Goal: Find specific page/section: Find specific page/section

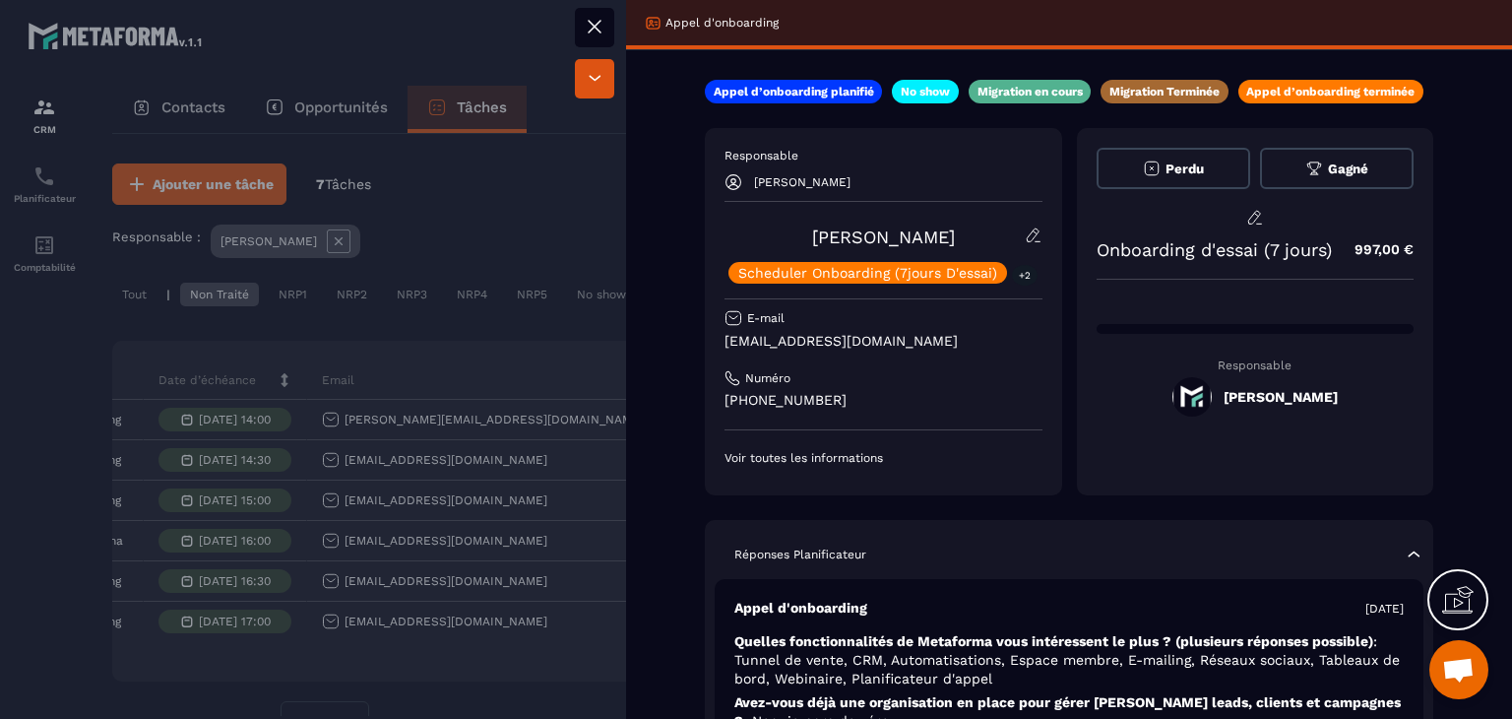
drag, startPoint x: 845, startPoint y: 232, endPoint x: 779, endPoint y: 232, distance: 65.9
click at [779, 232] on div "[PERSON_NAME] Scheduler Onboarding (7jours D'essai) +2" at bounding box center [883, 254] width 318 height 57
click at [592, 23] on icon at bounding box center [595, 27] width 12 height 12
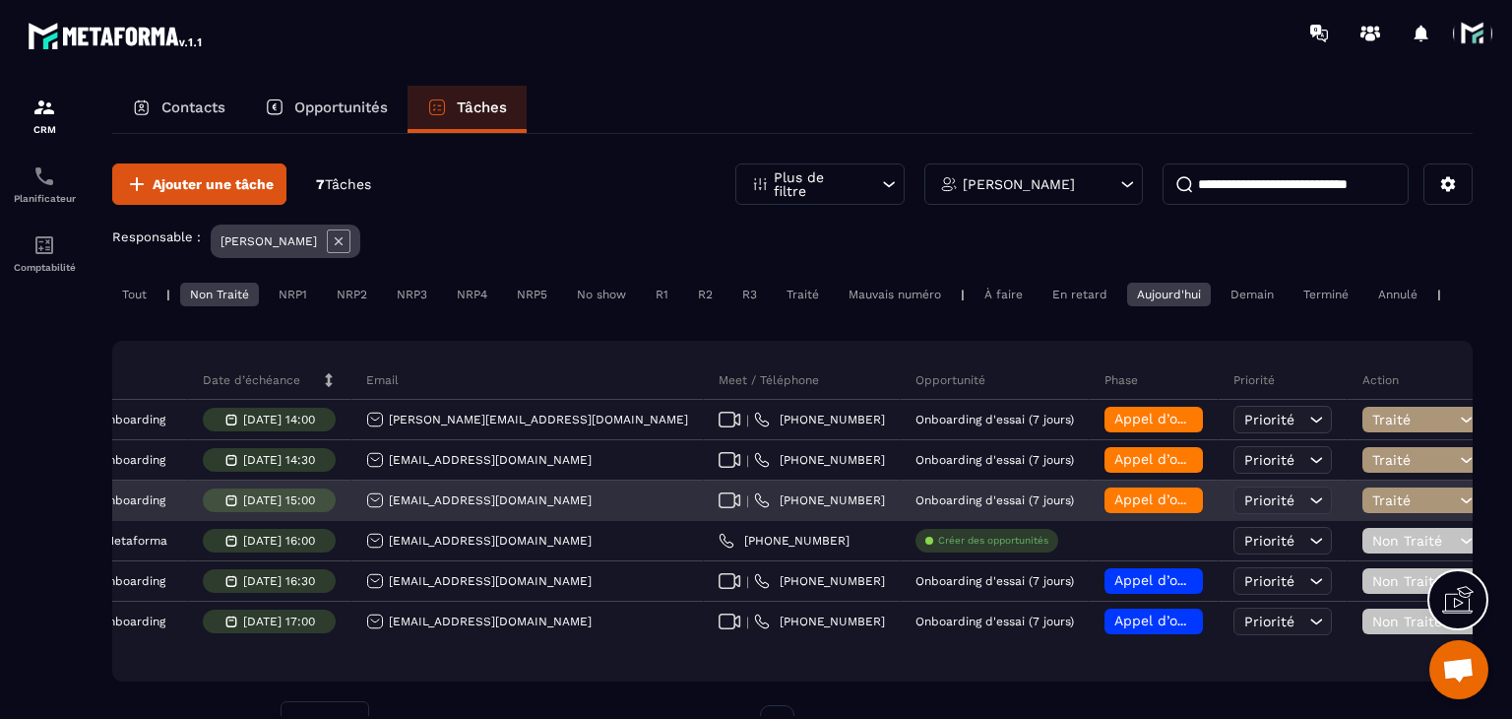
scroll to position [0, 248]
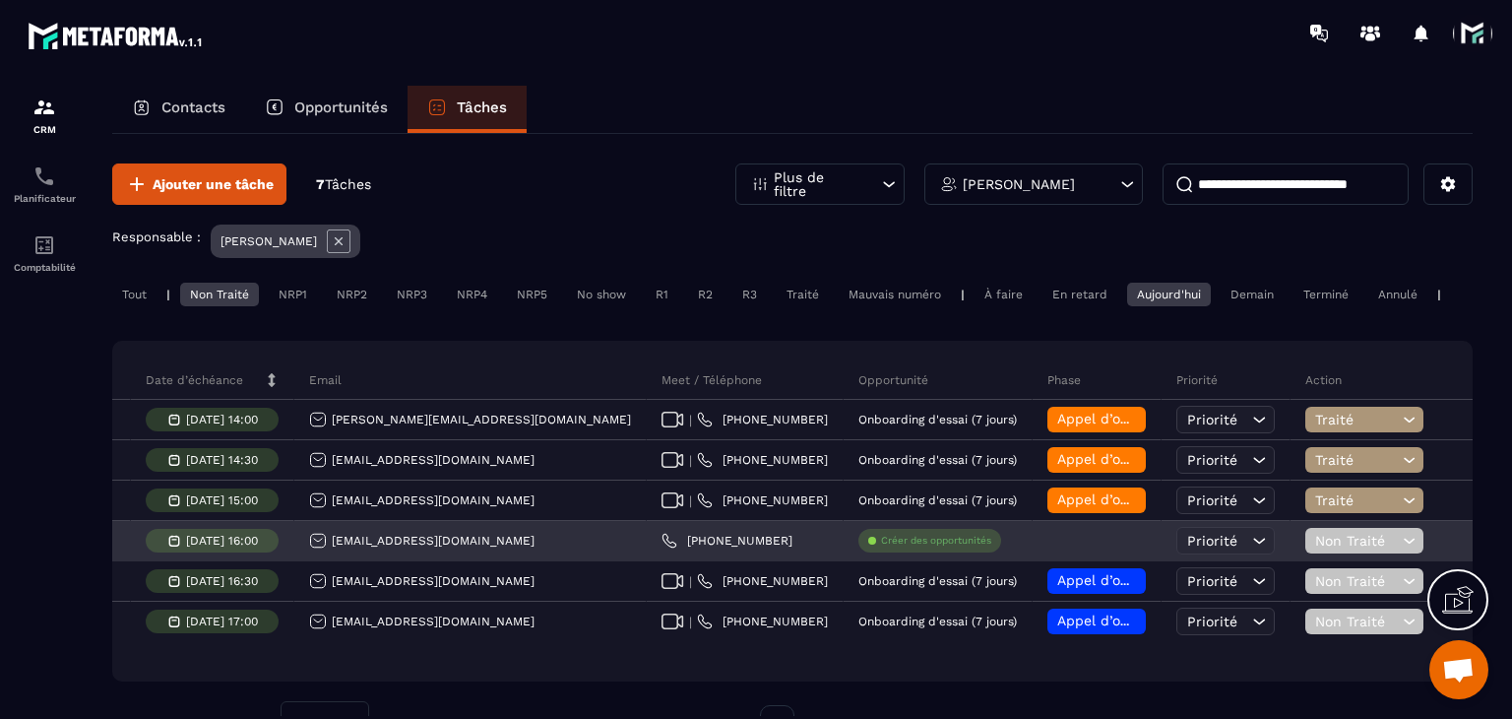
click at [456, 549] on div "[EMAIL_ADDRESS][DOMAIN_NAME]" at bounding box center [421, 541] width 225 height 18
